Goal: Information Seeking & Learning: Learn about a topic

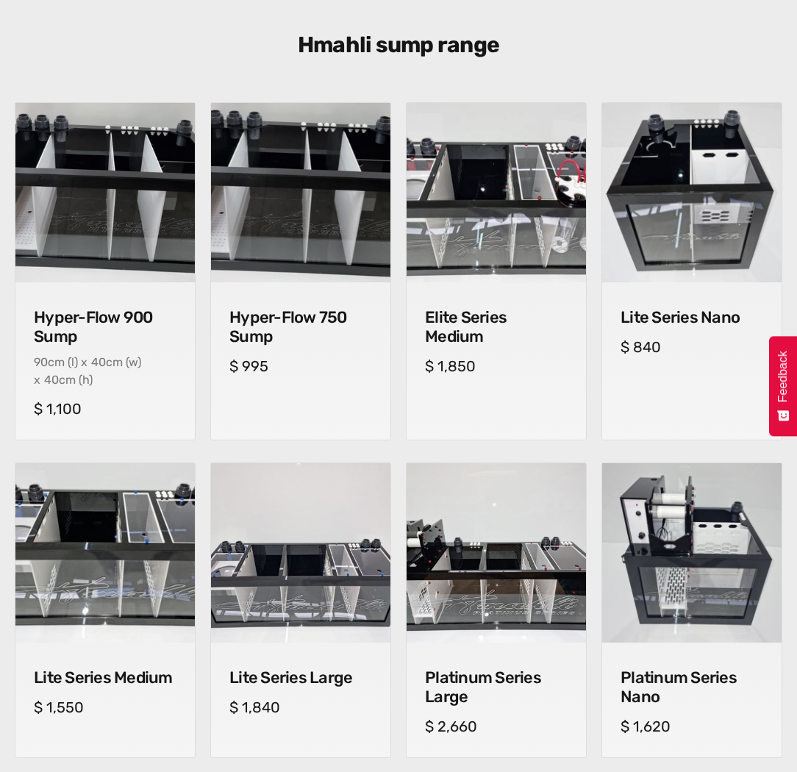
scroll to position [809, 0]
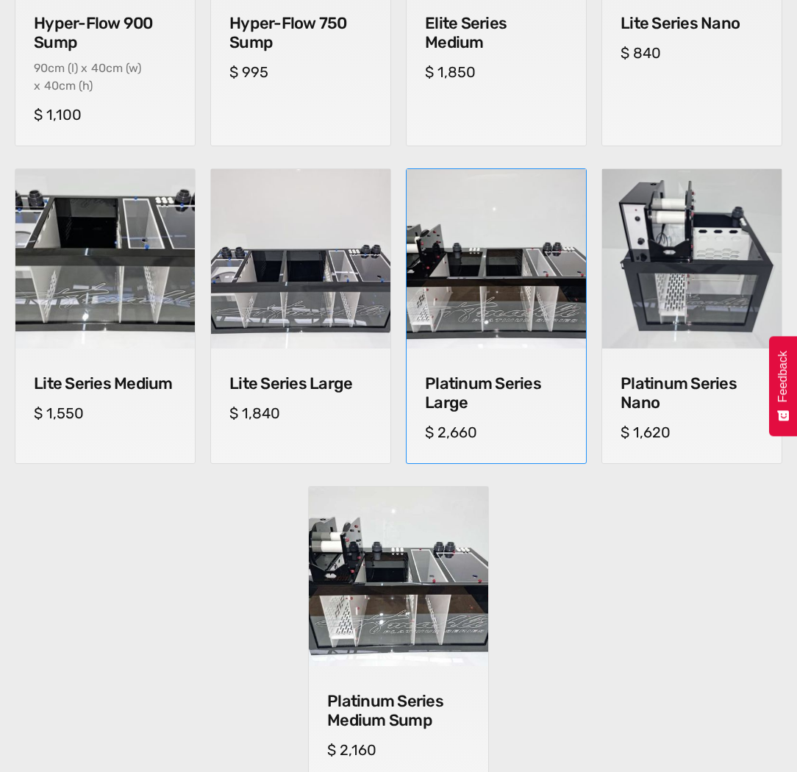
click at [546, 371] on div "Platinum Series Large cm (l) x cm (w) x cm (h) $ 2,660" at bounding box center [495, 405] width 179 height 115
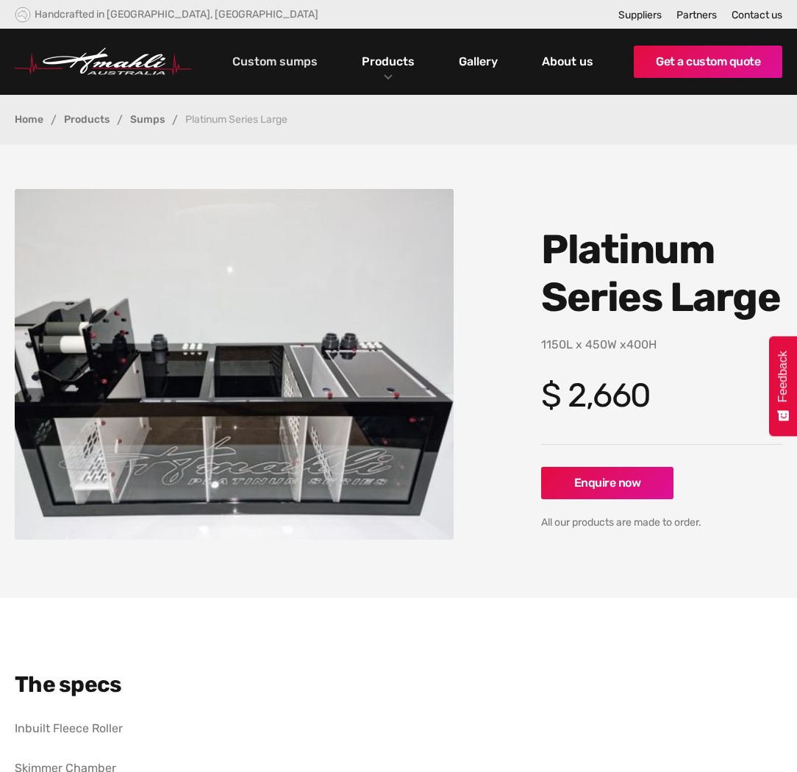
click at [307, 70] on link "Custom sumps" at bounding box center [275, 61] width 93 height 25
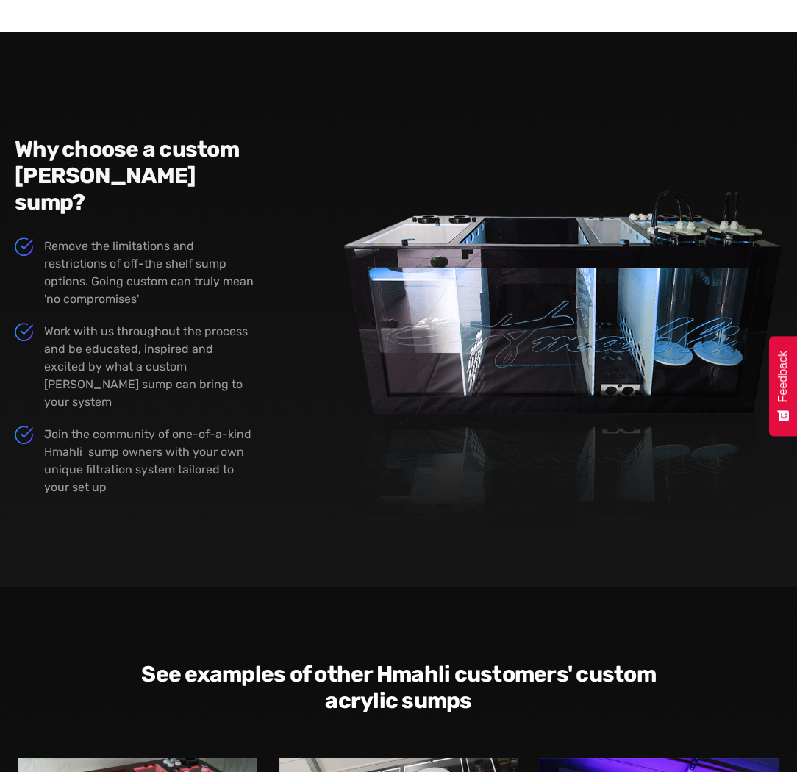
scroll to position [1691, 0]
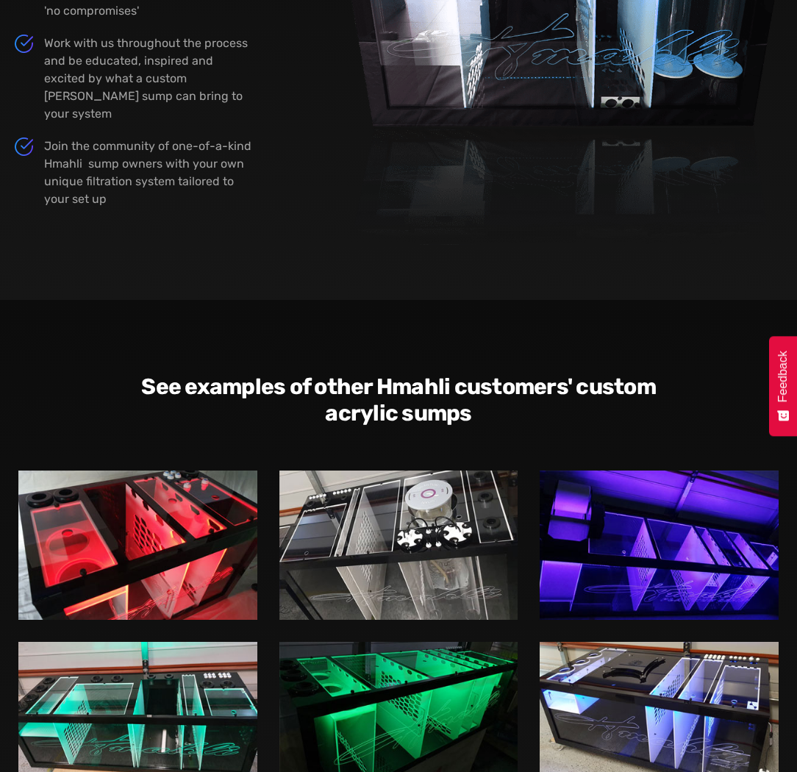
click at [385, 470] on img at bounding box center [398, 544] width 239 height 149
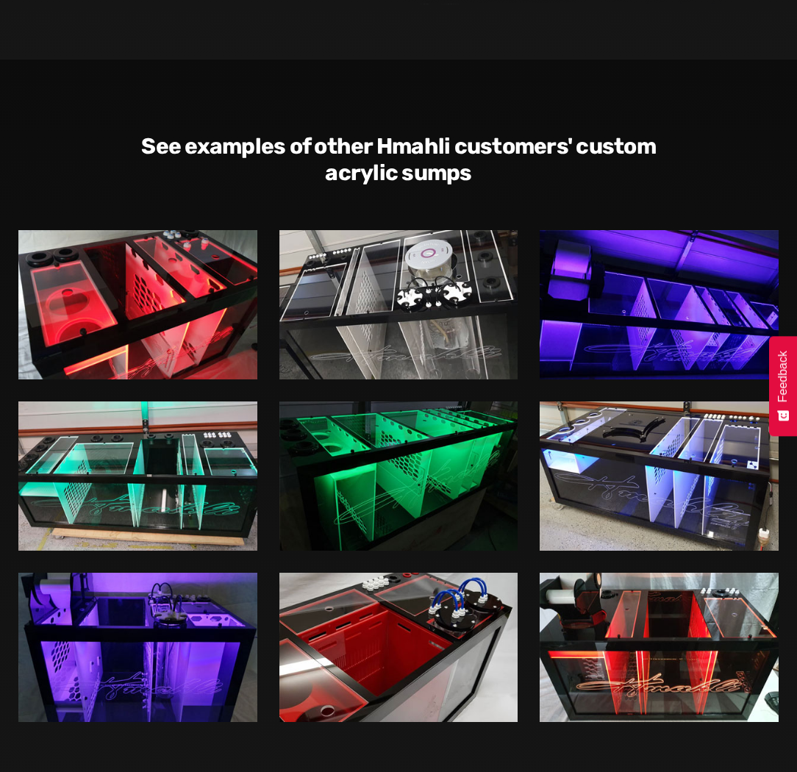
scroll to position [2058, 0]
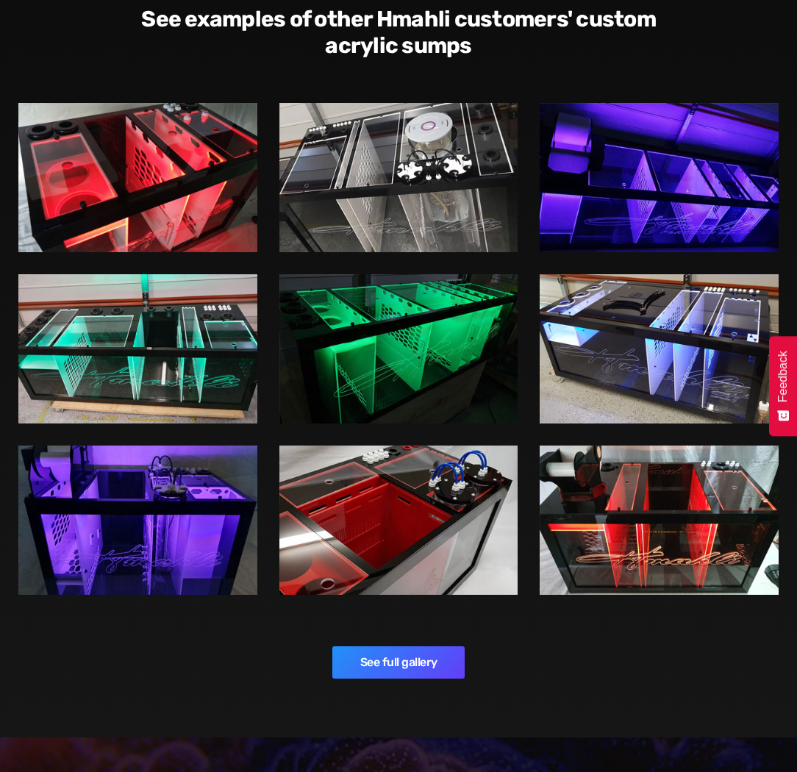
click at [659, 445] on img at bounding box center [659, 519] width 239 height 149
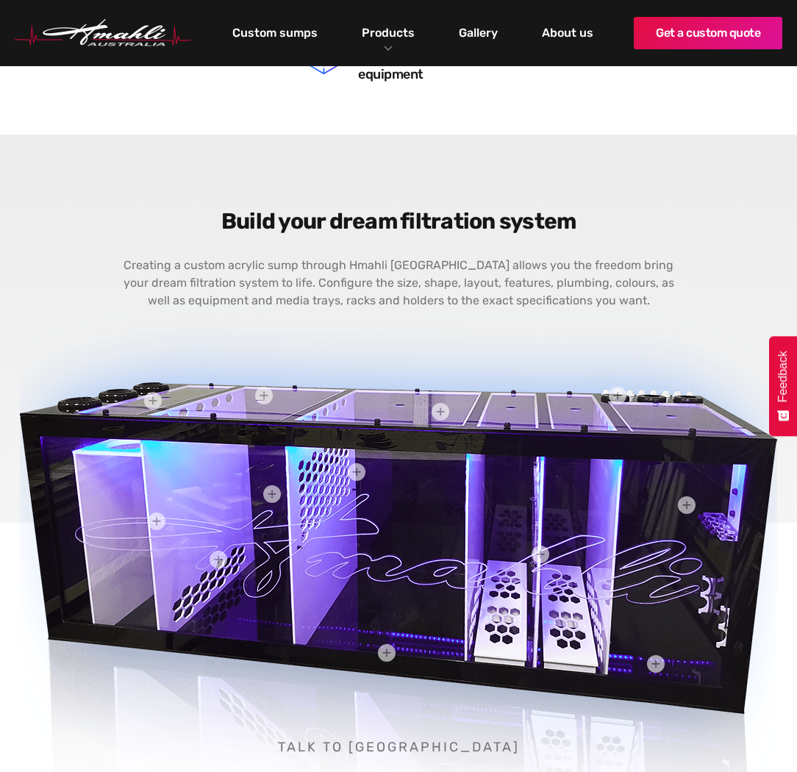
scroll to position [101, 0]
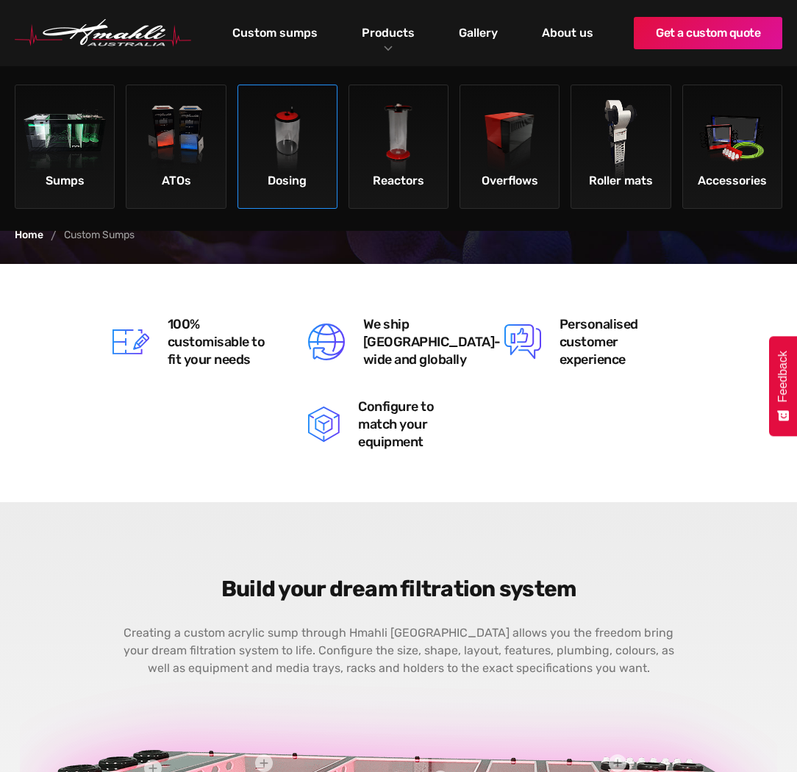
click at [305, 165] on img at bounding box center [287, 141] width 83 height 83
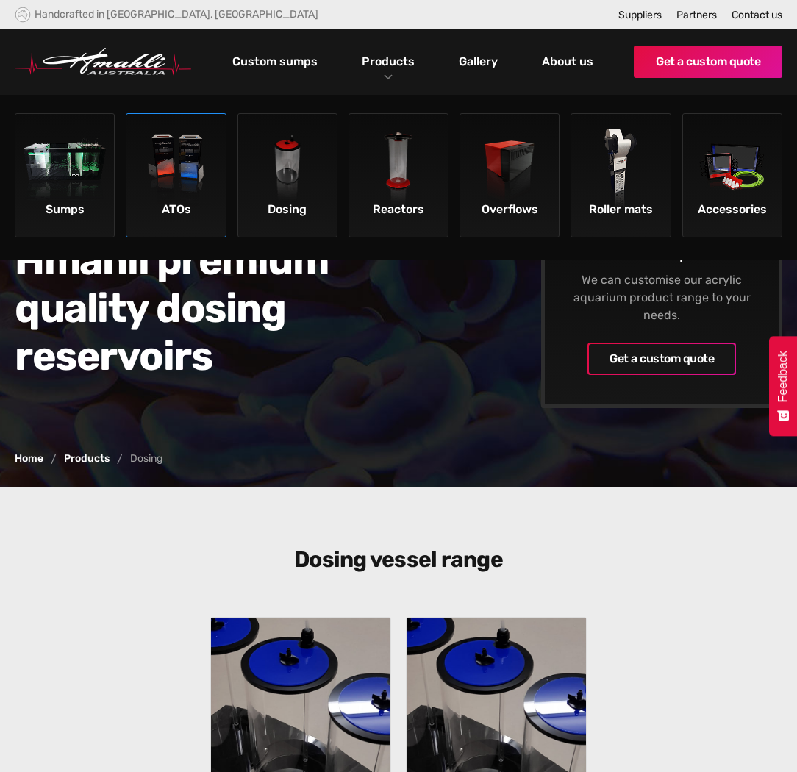
click at [178, 195] on img at bounding box center [176, 170] width 83 height 83
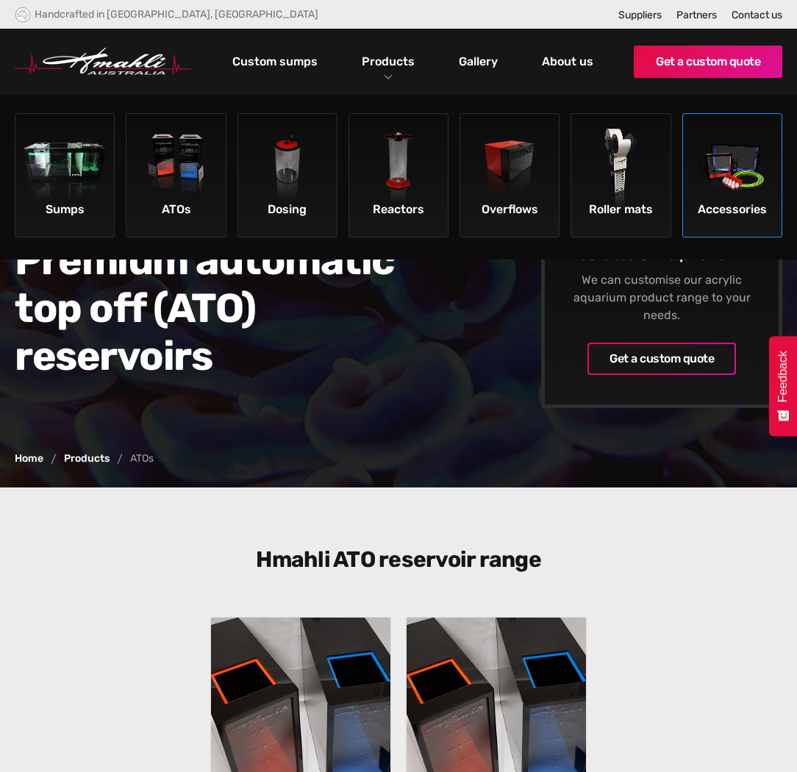
click at [718, 193] on img at bounding box center [731, 170] width 83 height 83
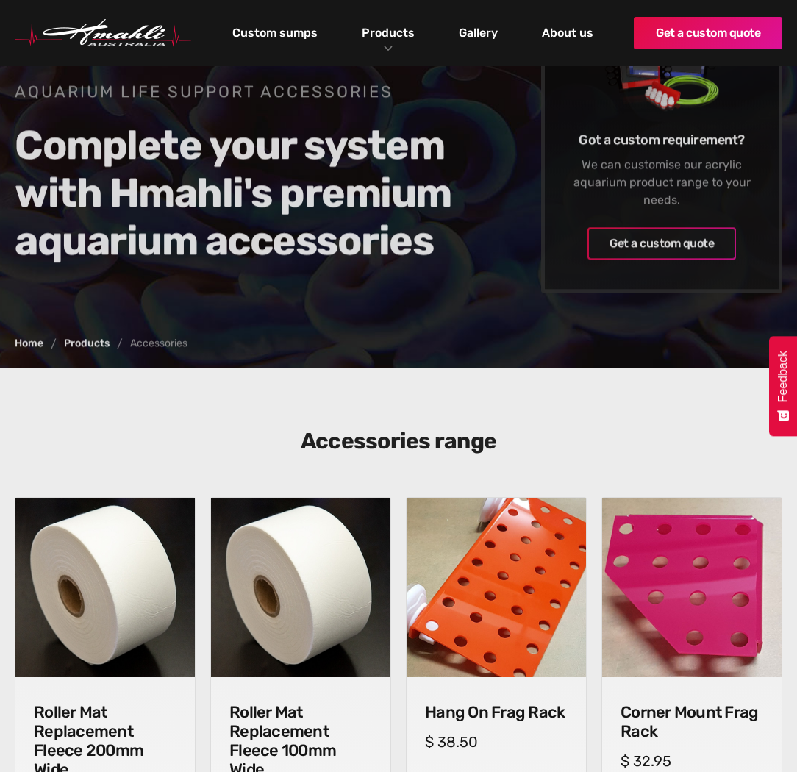
scroll to position [368, 0]
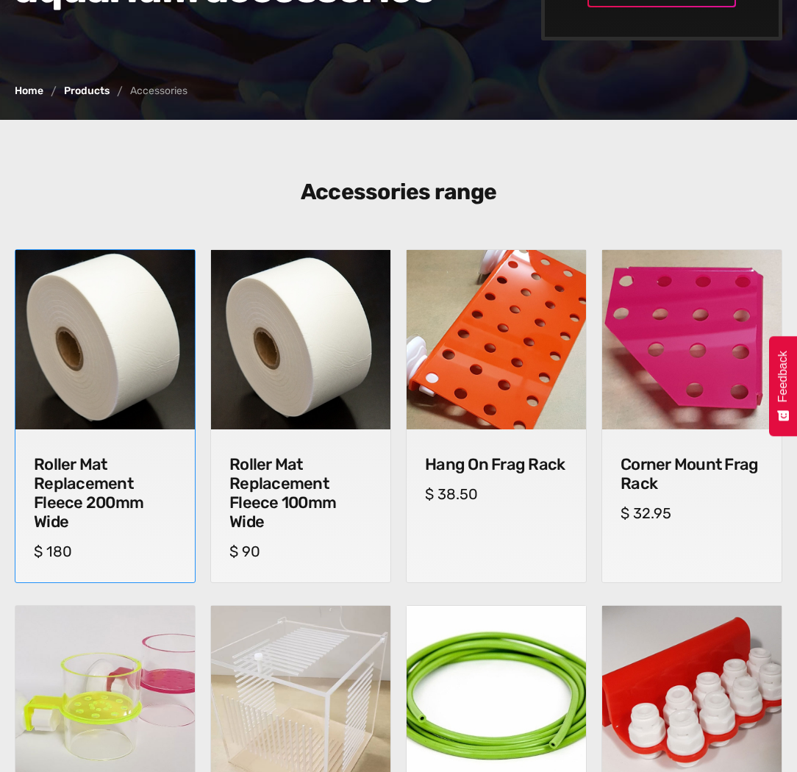
click at [142, 379] on img at bounding box center [105, 340] width 188 height 188
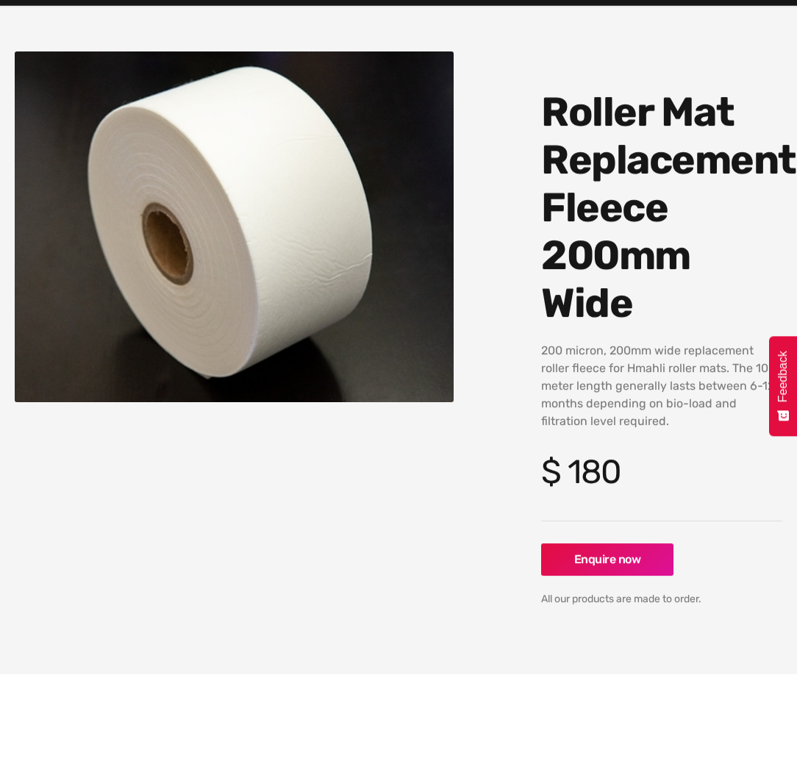
scroll to position [147, 0]
